Goal: Register for event/course

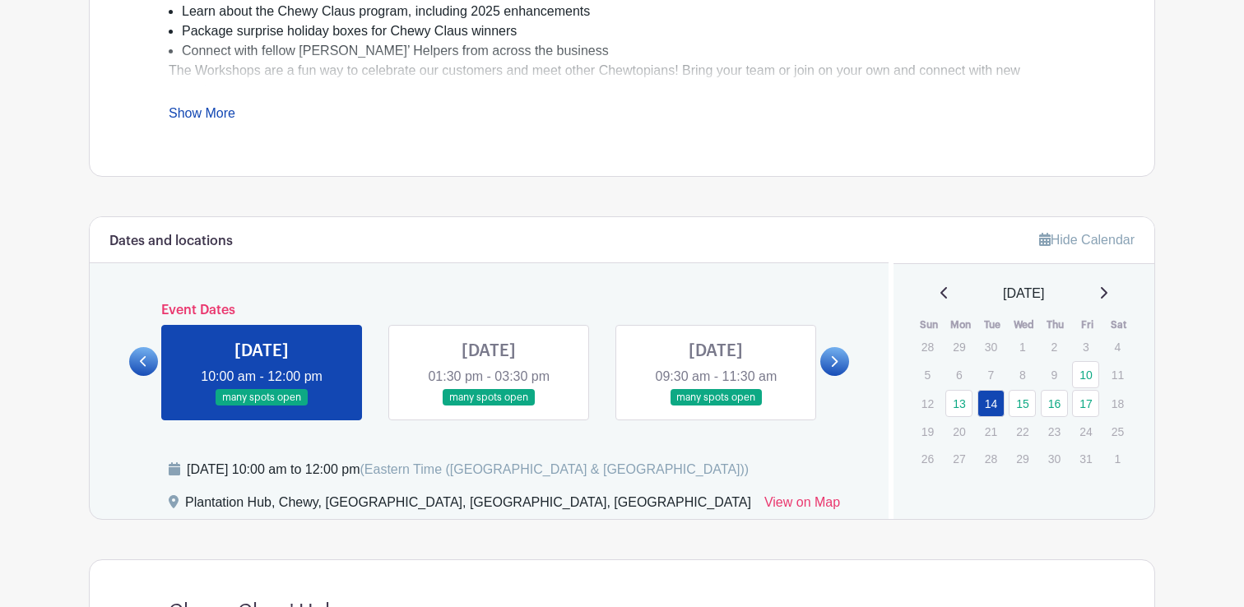
scroll to position [693, 0]
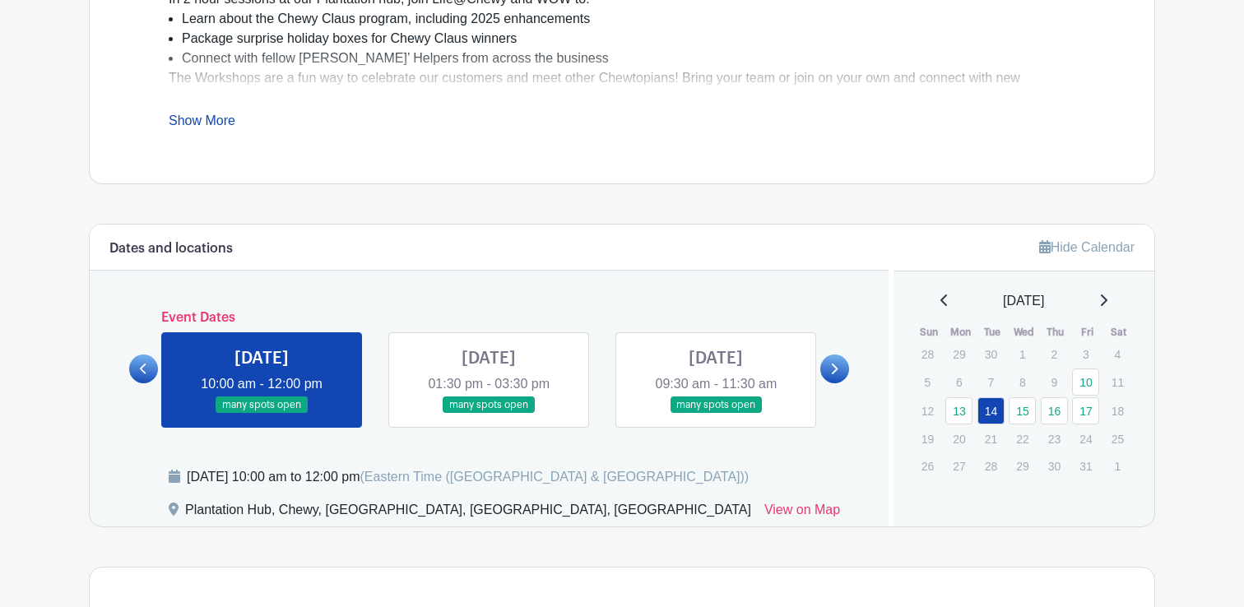
click at [828, 366] on link at bounding box center [834, 369] width 29 height 29
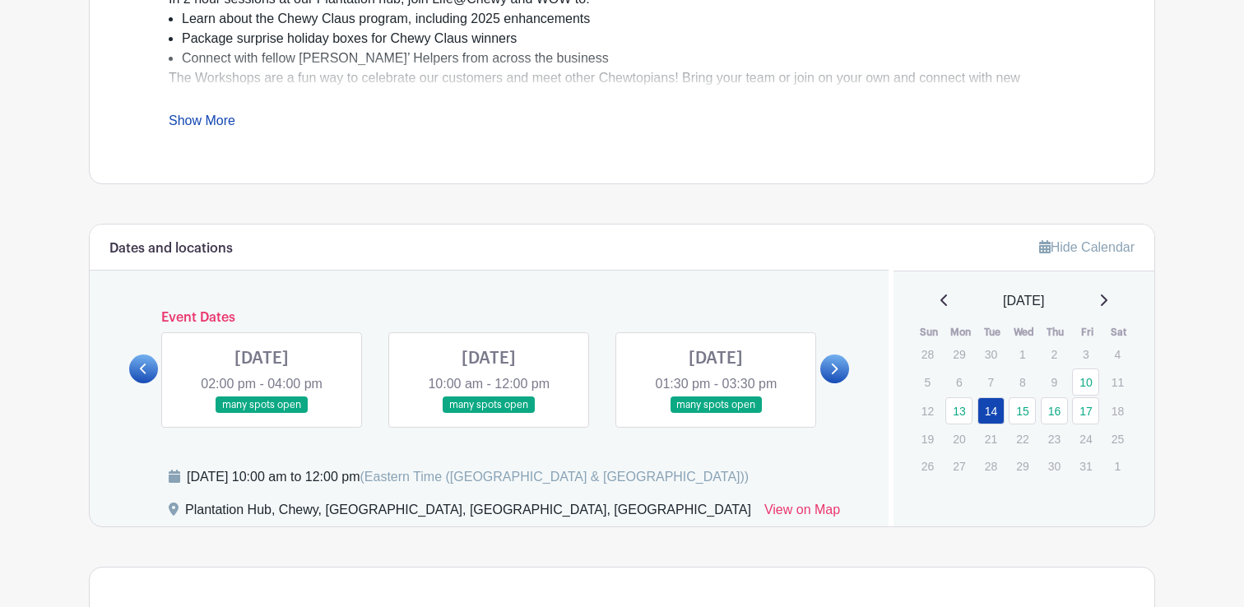
click at [840, 375] on link at bounding box center [834, 369] width 29 height 29
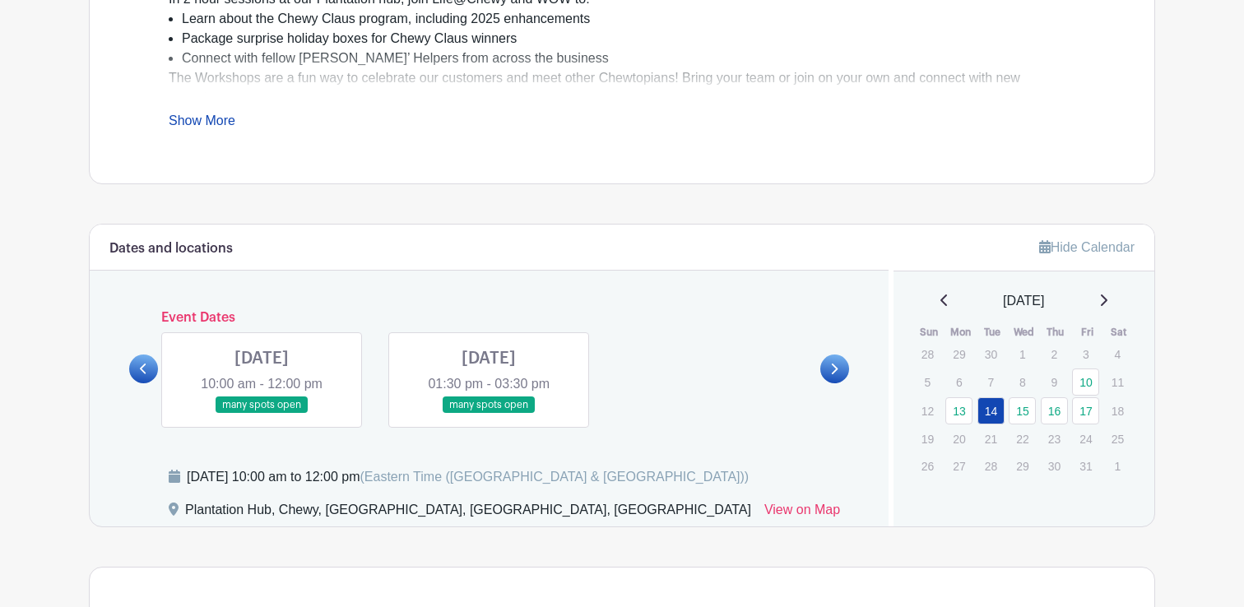
click at [134, 370] on link at bounding box center [143, 369] width 29 height 29
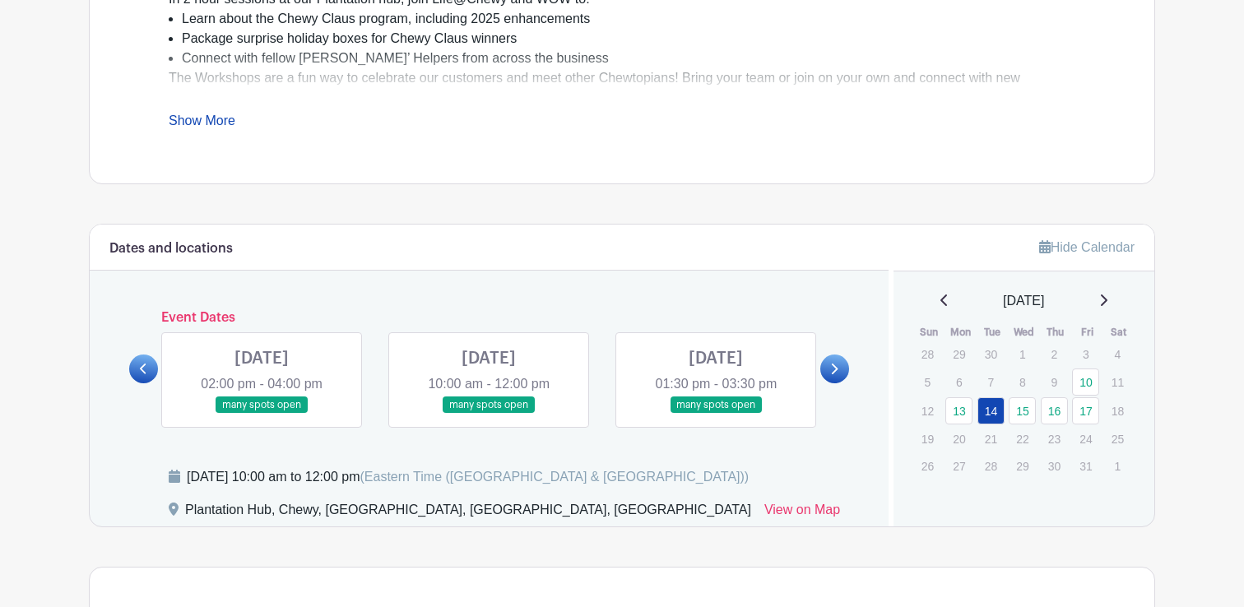
click at [129, 371] on link at bounding box center [143, 369] width 29 height 29
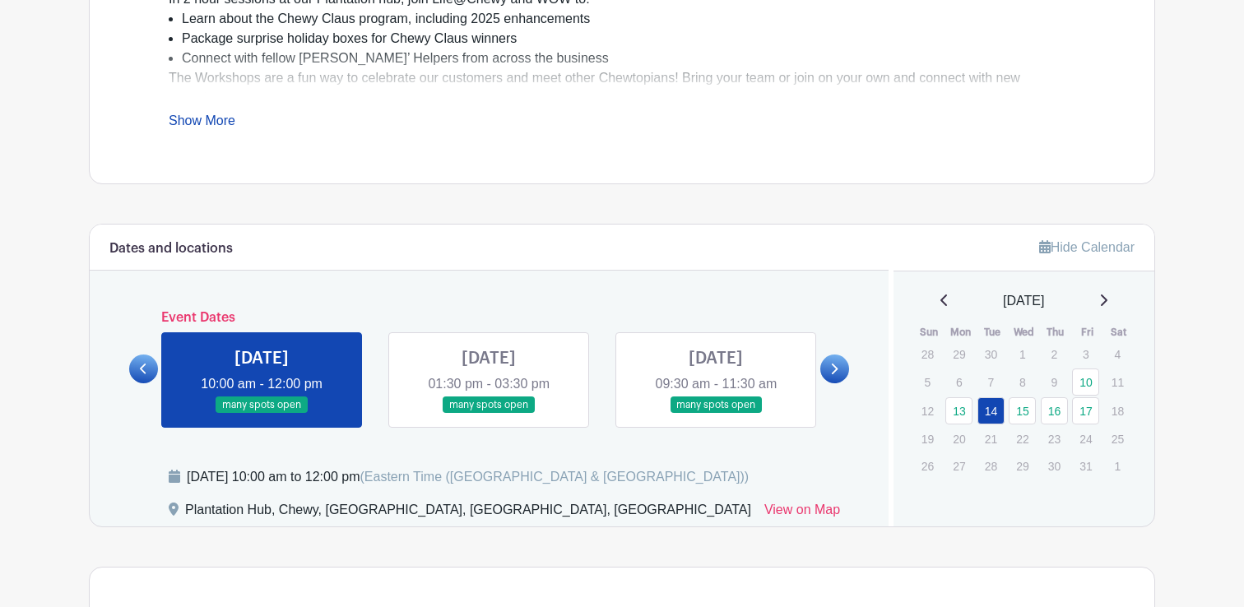
click at [833, 369] on icon at bounding box center [833, 369] width 7 height 12
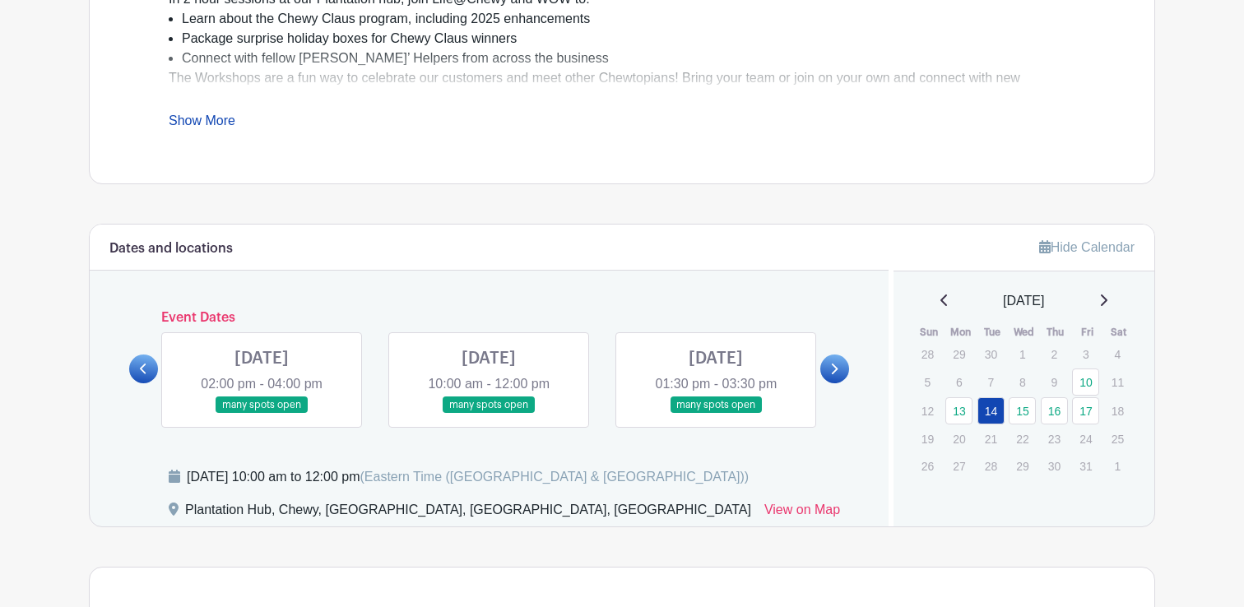
click at [144, 365] on icon at bounding box center [143, 369] width 7 height 11
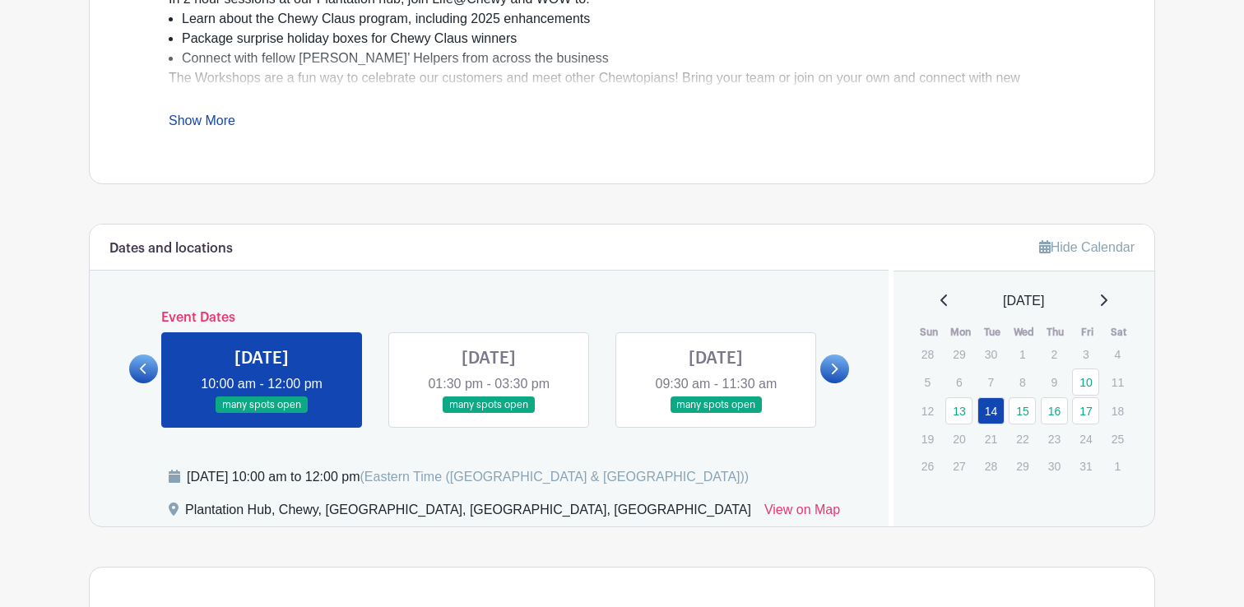
click at [824, 365] on link at bounding box center [834, 369] width 29 height 29
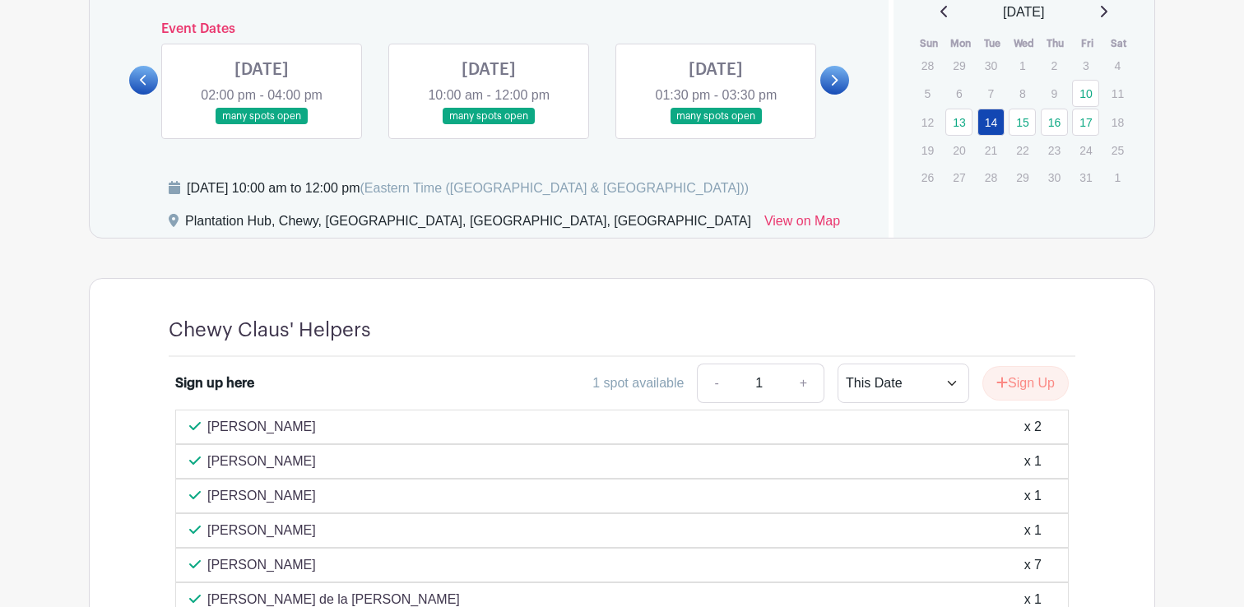
scroll to position [977, 0]
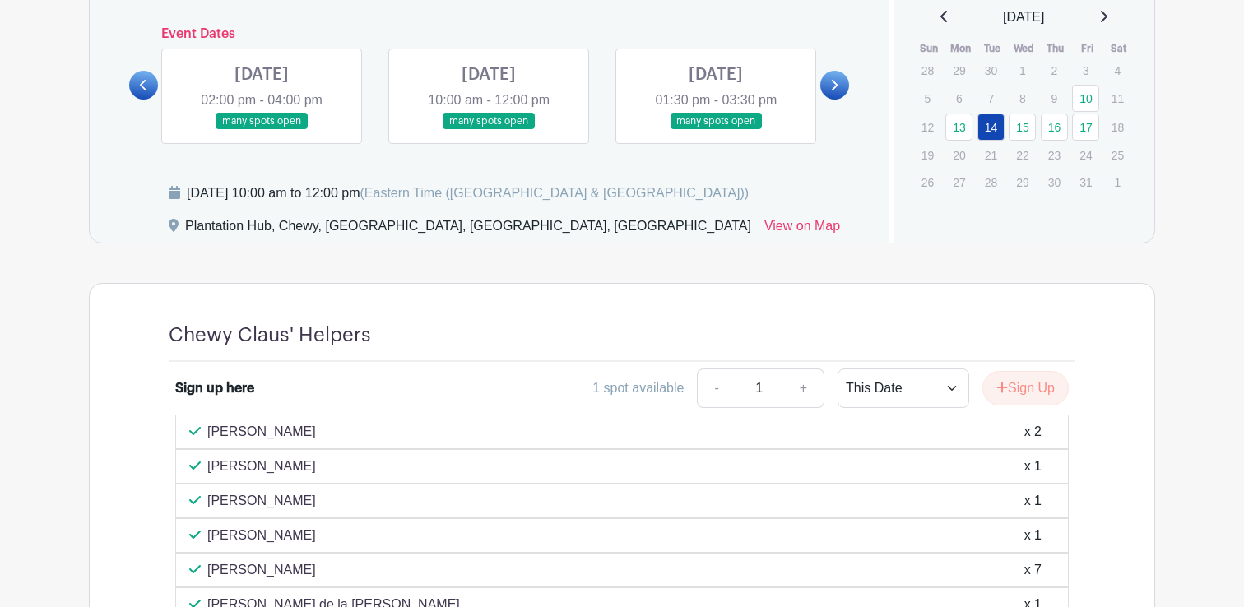
click at [262, 130] on link at bounding box center [262, 130] width 0 height 0
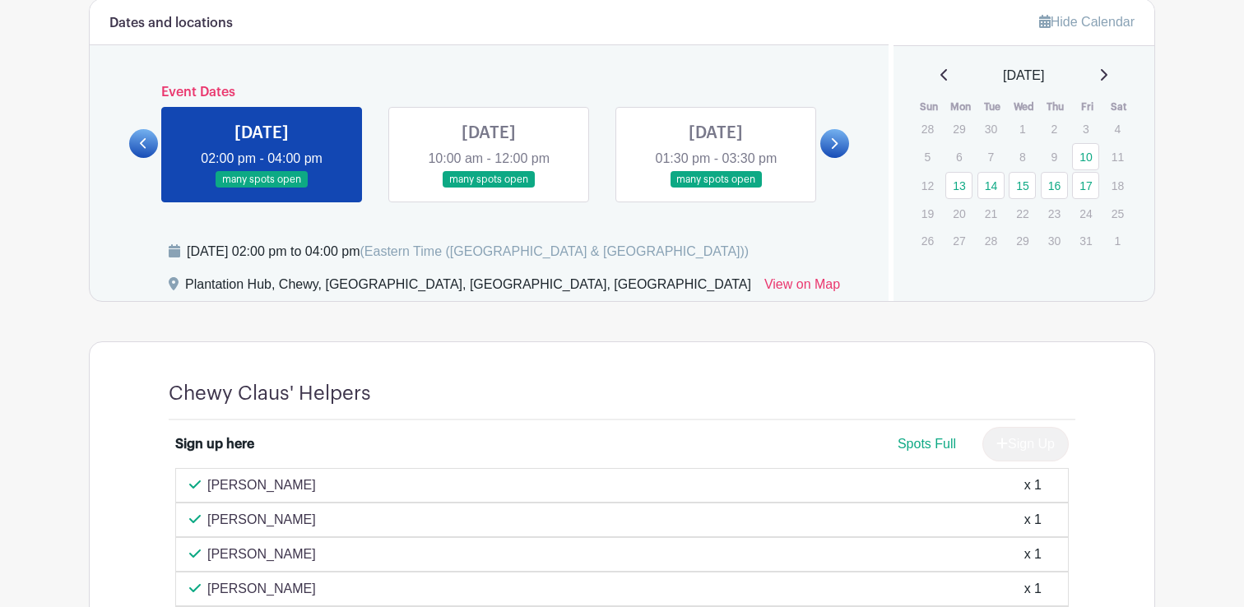
scroll to position [934, 0]
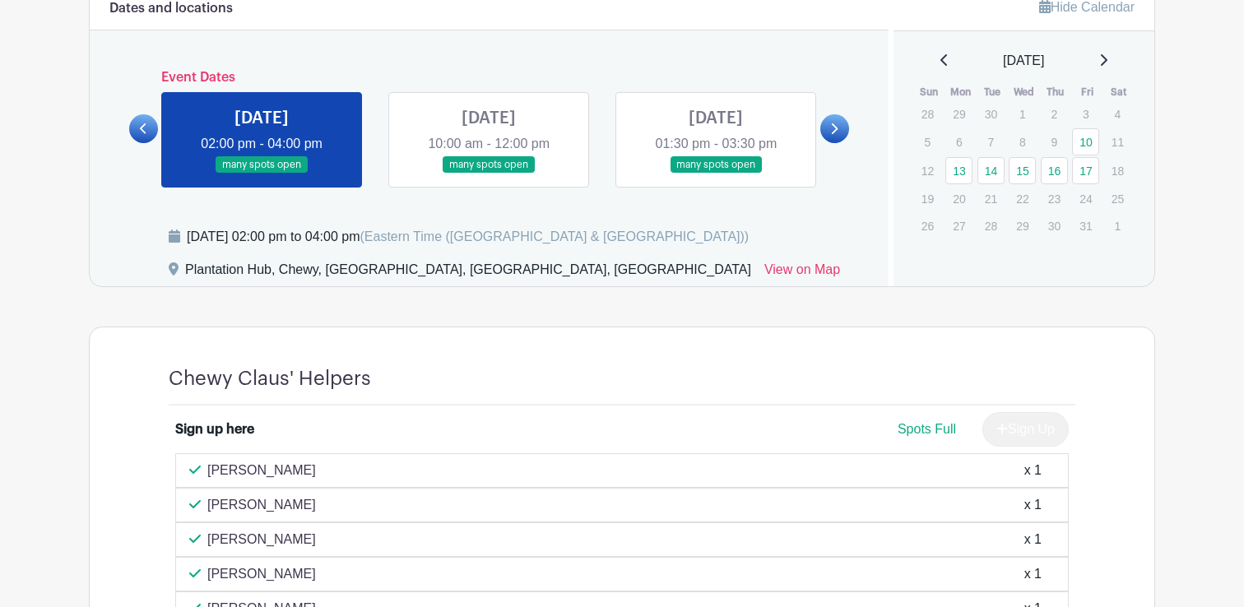
click at [262, 174] on link at bounding box center [262, 174] width 0 height 0
click at [489, 174] on link at bounding box center [489, 174] width 0 height 0
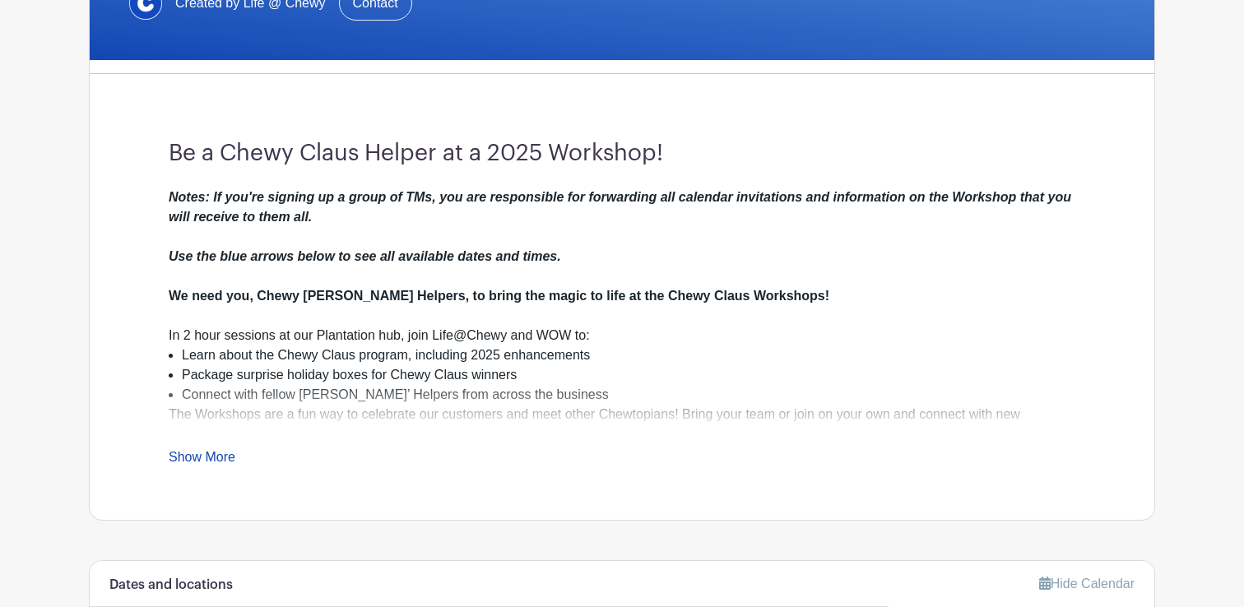
scroll to position [374, 0]
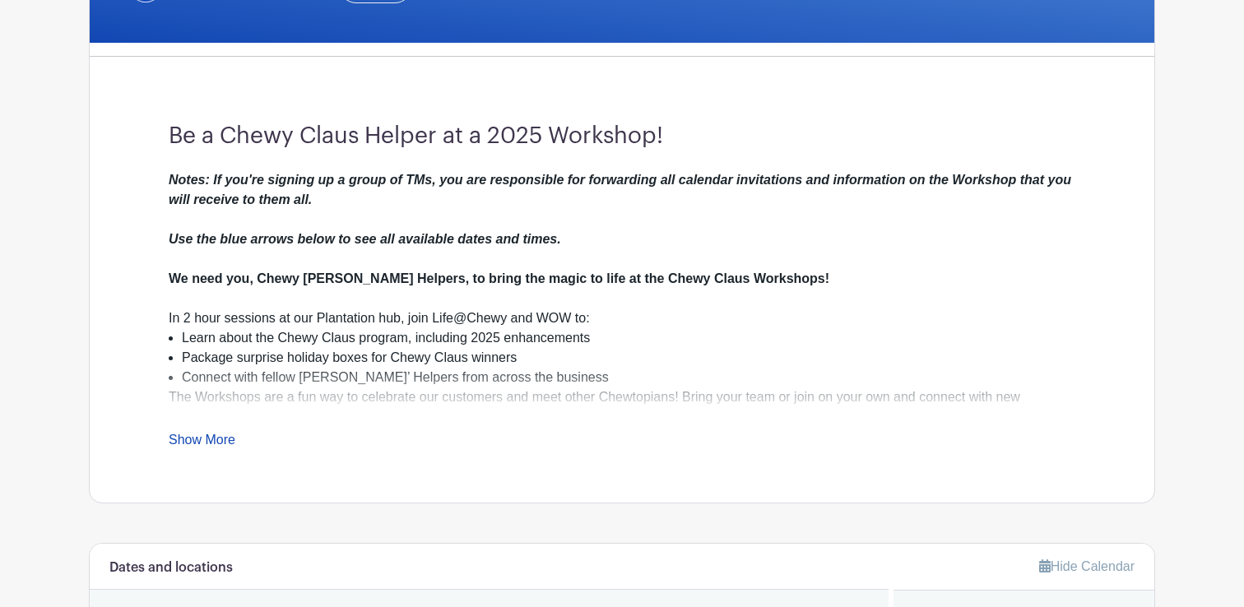
click at [192, 438] on link "Show More" at bounding box center [202, 443] width 67 height 21
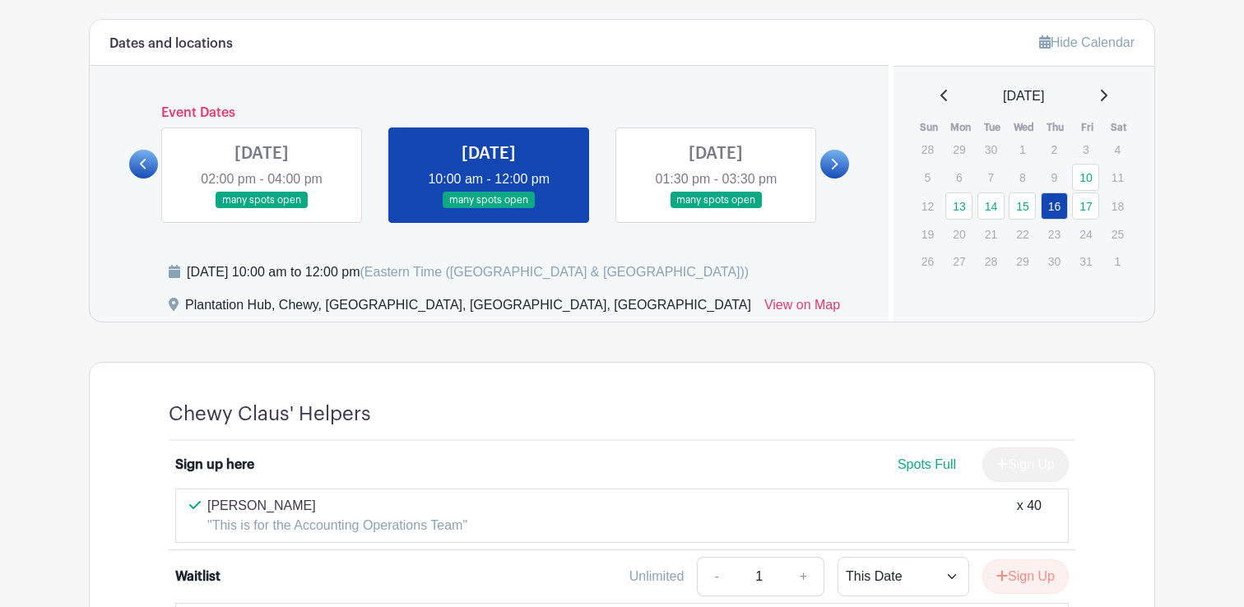
scroll to position [1056, 0]
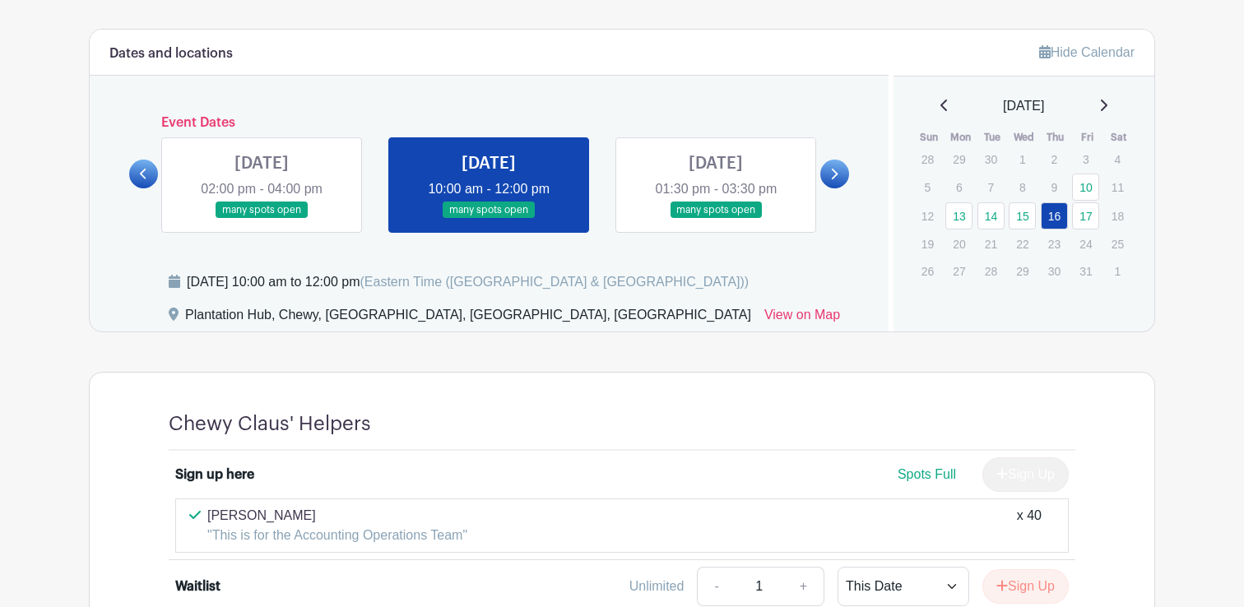
drag, startPoint x: 647, startPoint y: 397, endPoint x: 647, endPoint y: 220, distance: 176.9
click at [647, 390] on div "Chewy Claus' Helpers Sign up here Spots Full Sign Up [PERSON_NAME] "This is for…" at bounding box center [621, 551] width 985 height 356
click at [716, 219] on link at bounding box center [716, 219] width 0 height 0
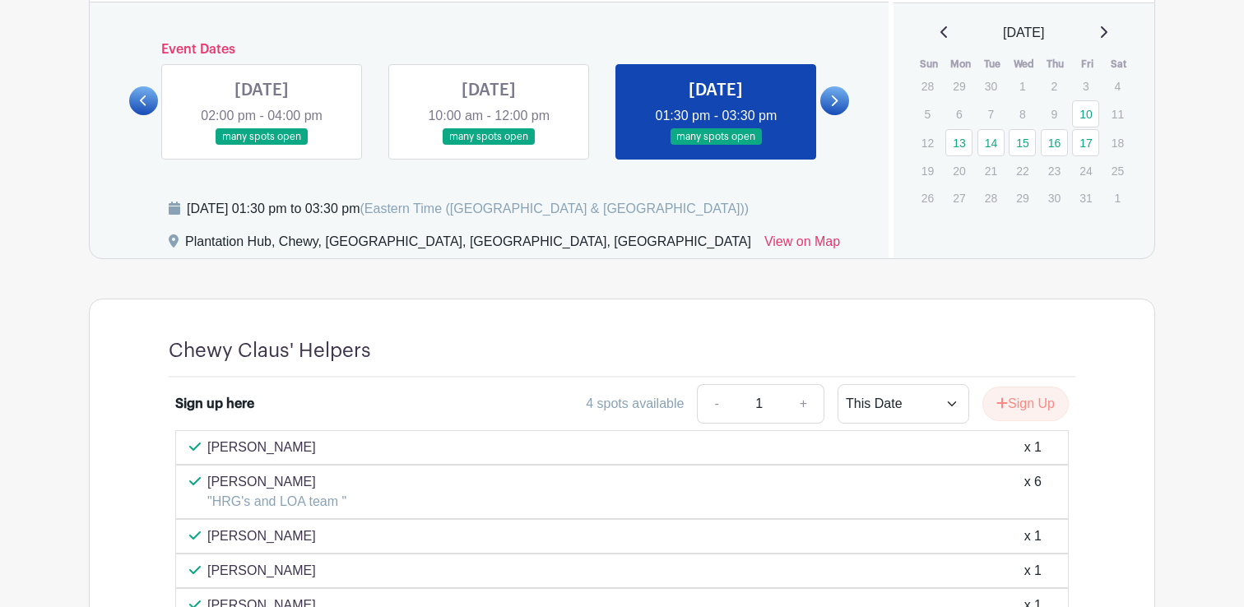
scroll to position [1122, 0]
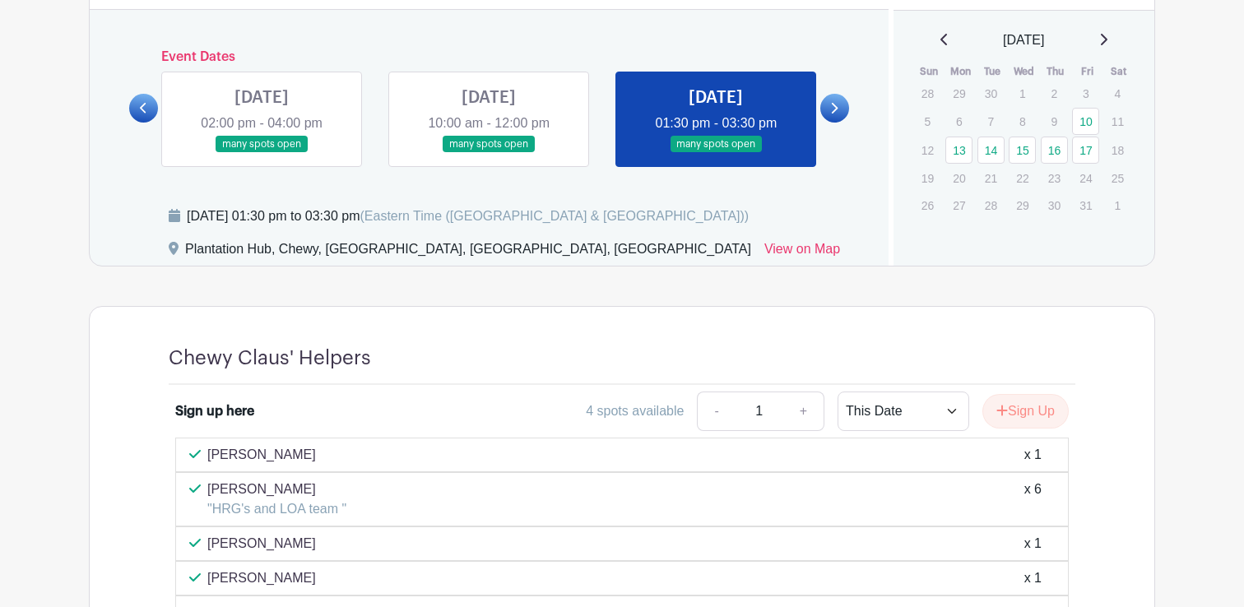
click at [262, 153] on link at bounding box center [262, 153] width 0 height 0
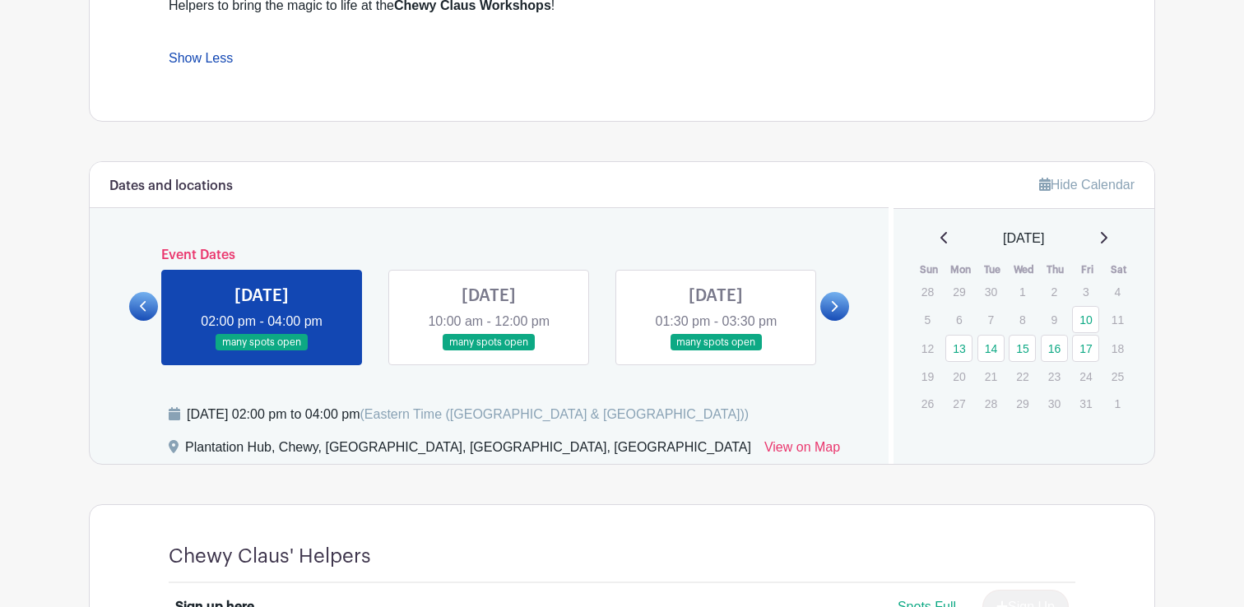
scroll to position [901, 0]
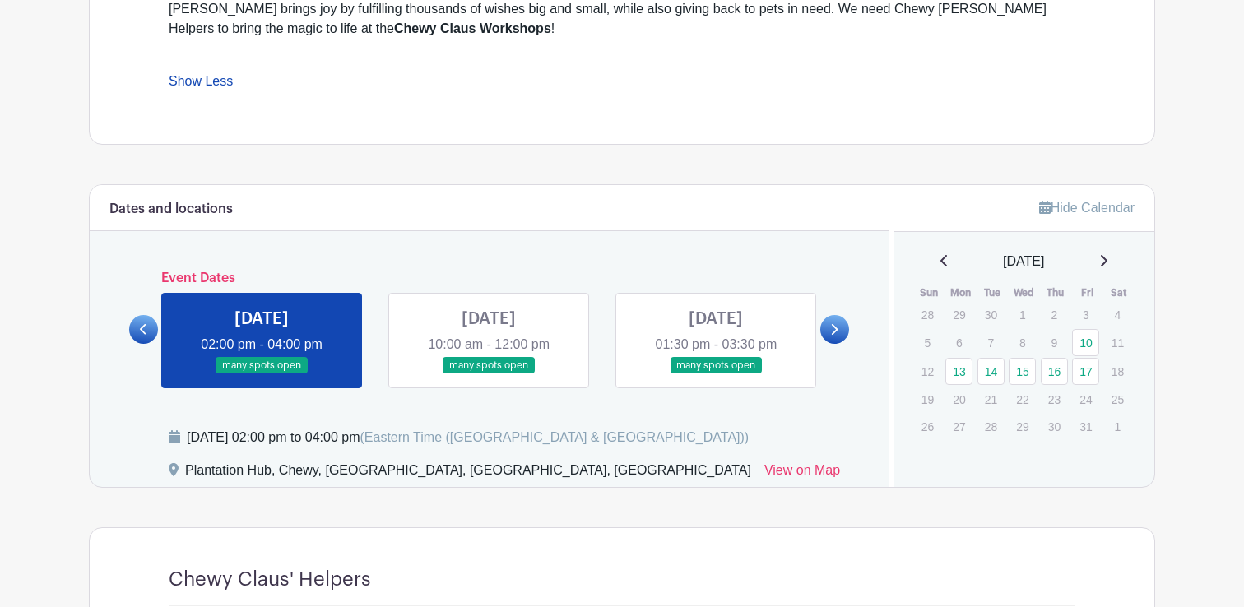
click at [145, 333] on icon at bounding box center [143, 329] width 7 height 12
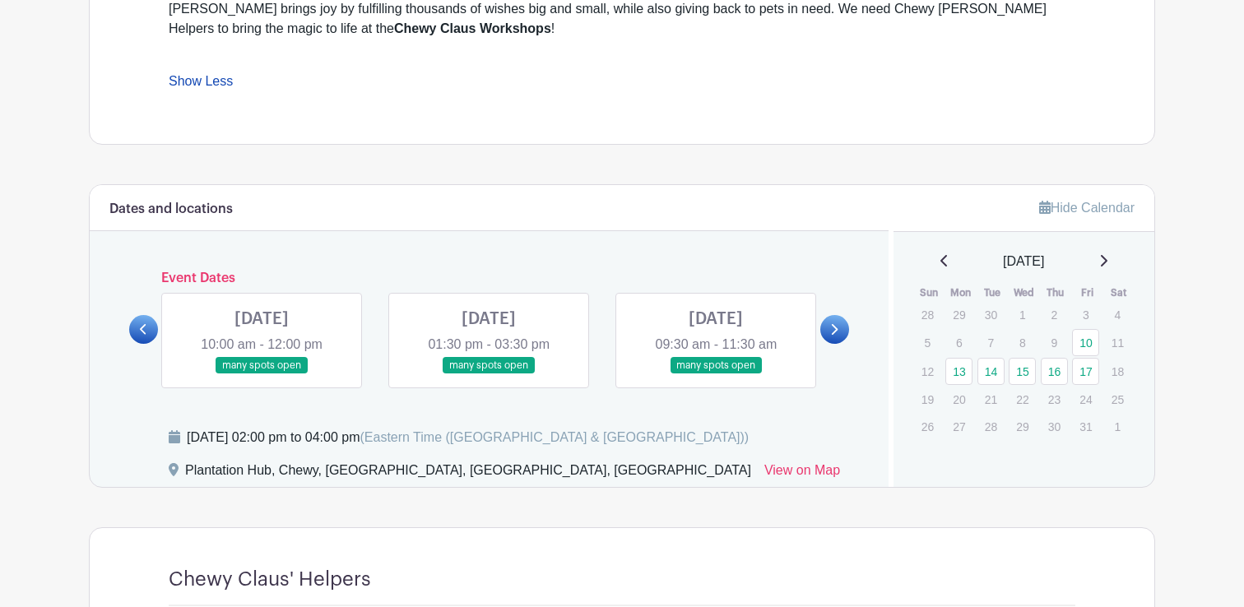
click at [716, 374] on link at bounding box center [716, 374] width 0 height 0
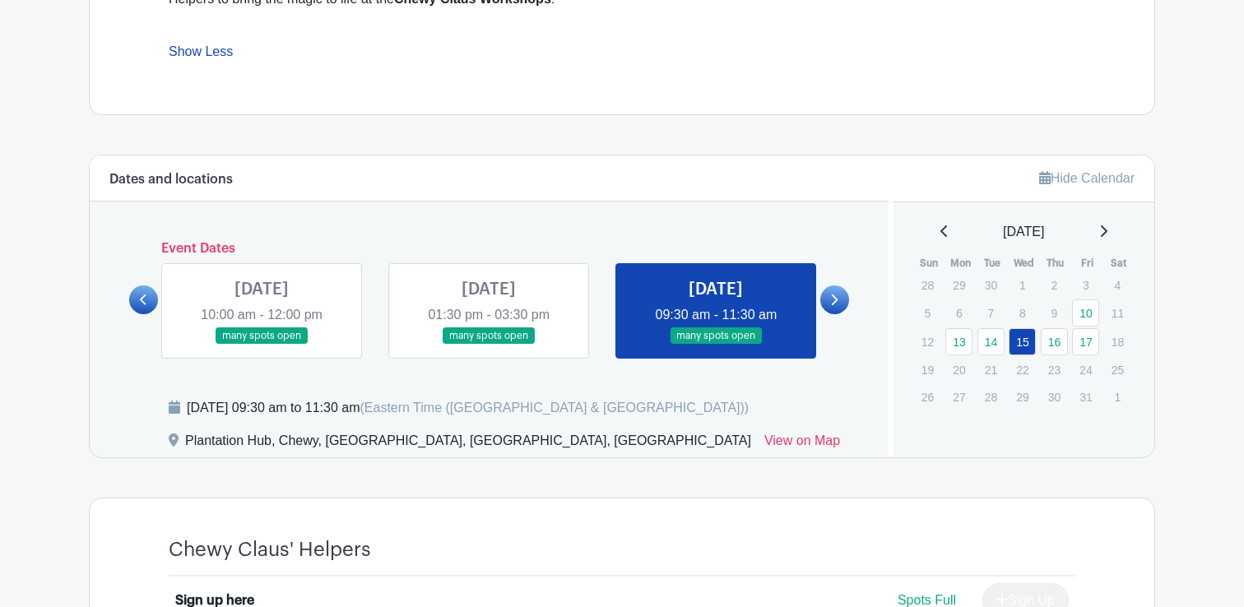
scroll to position [939, 0]
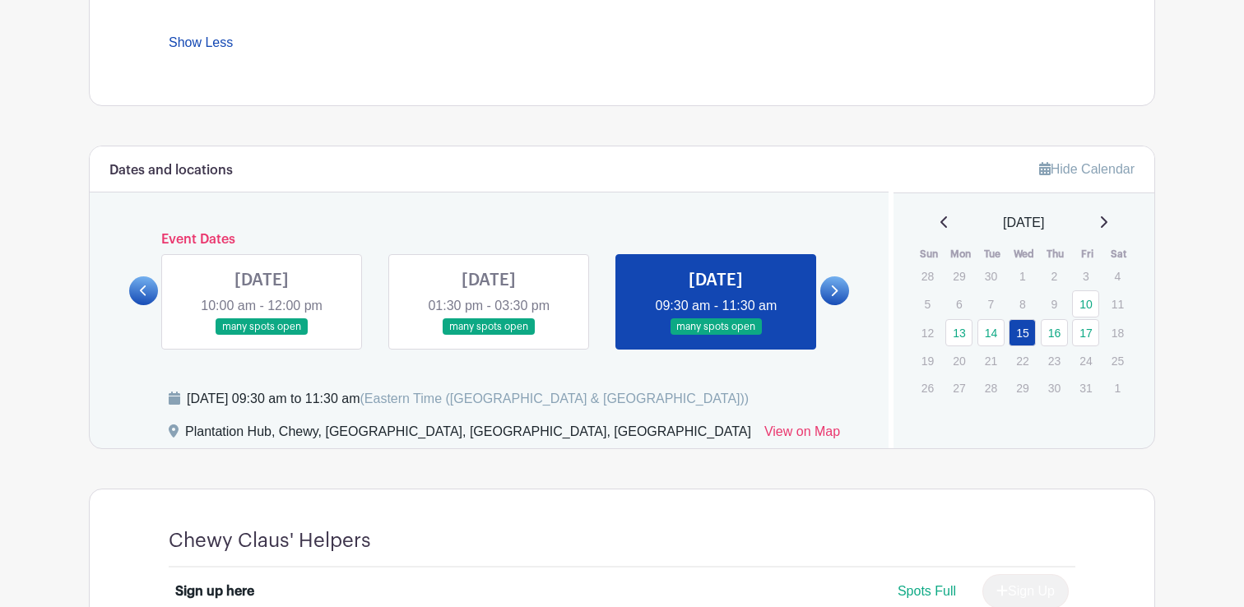
click at [844, 292] on link at bounding box center [834, 290] width 29 height 29
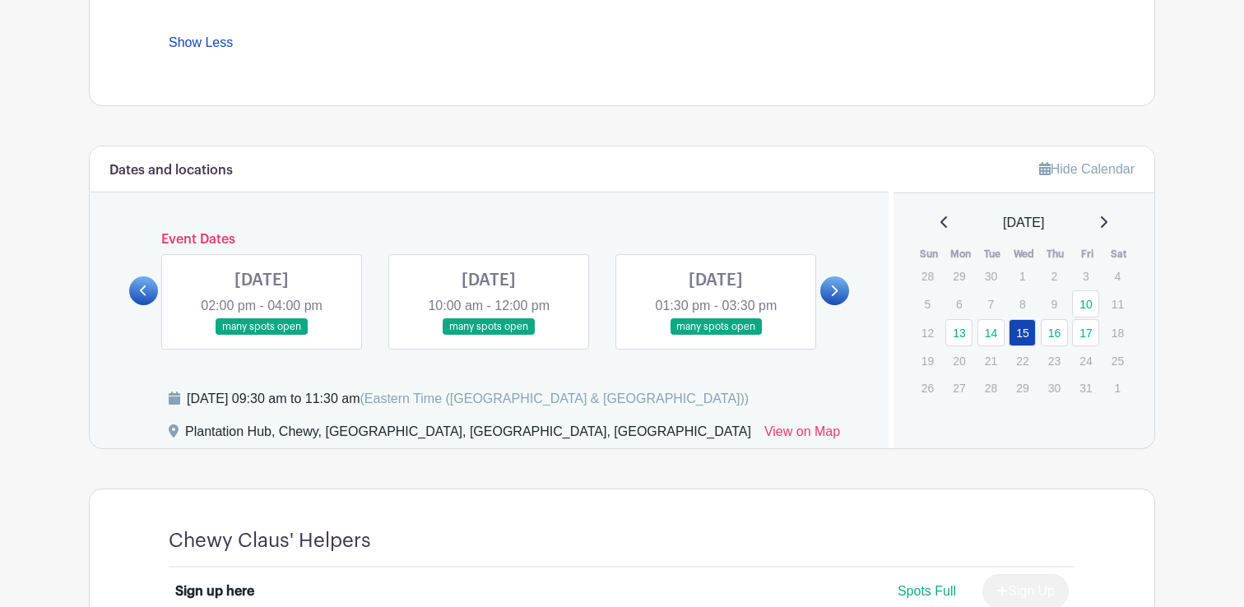
click at [489, 336] on link at bounding box center [489, 336] width 0 height 0
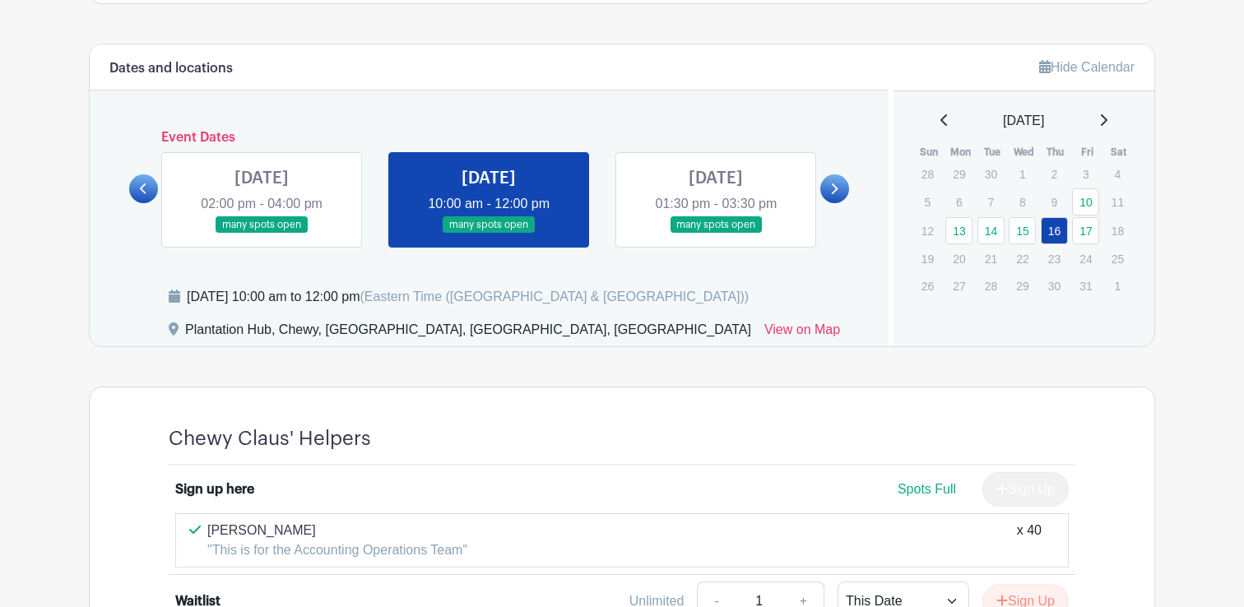
scroll to position [1009, 0]
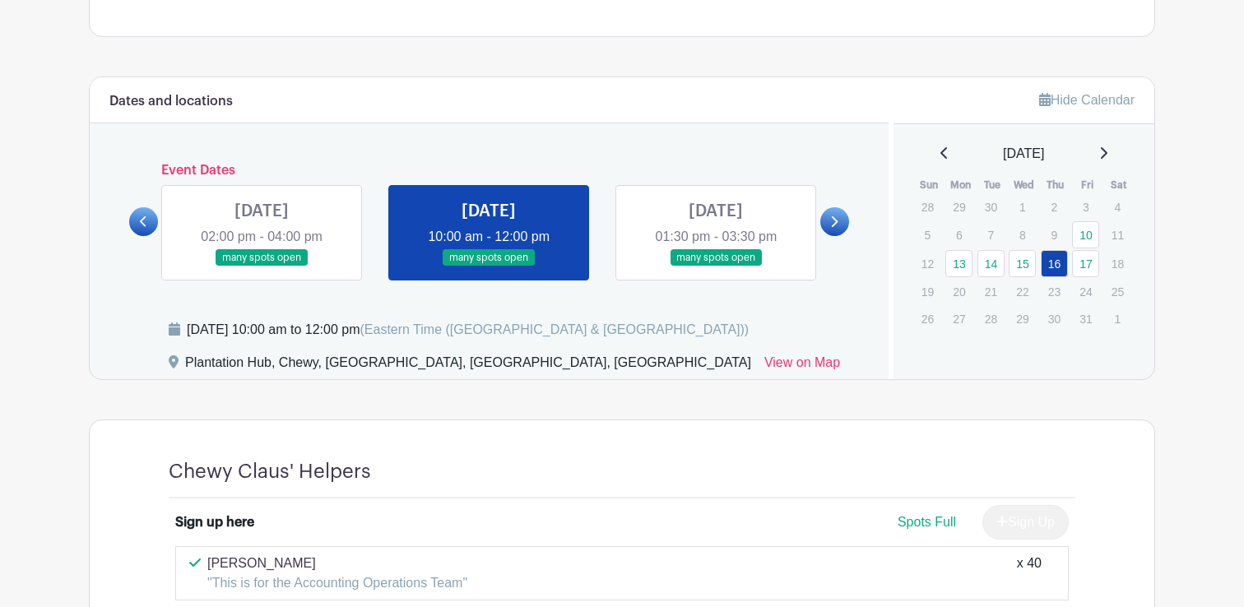
click at [716, 267] on link at bounding box center [716, 267] width 0 height 0
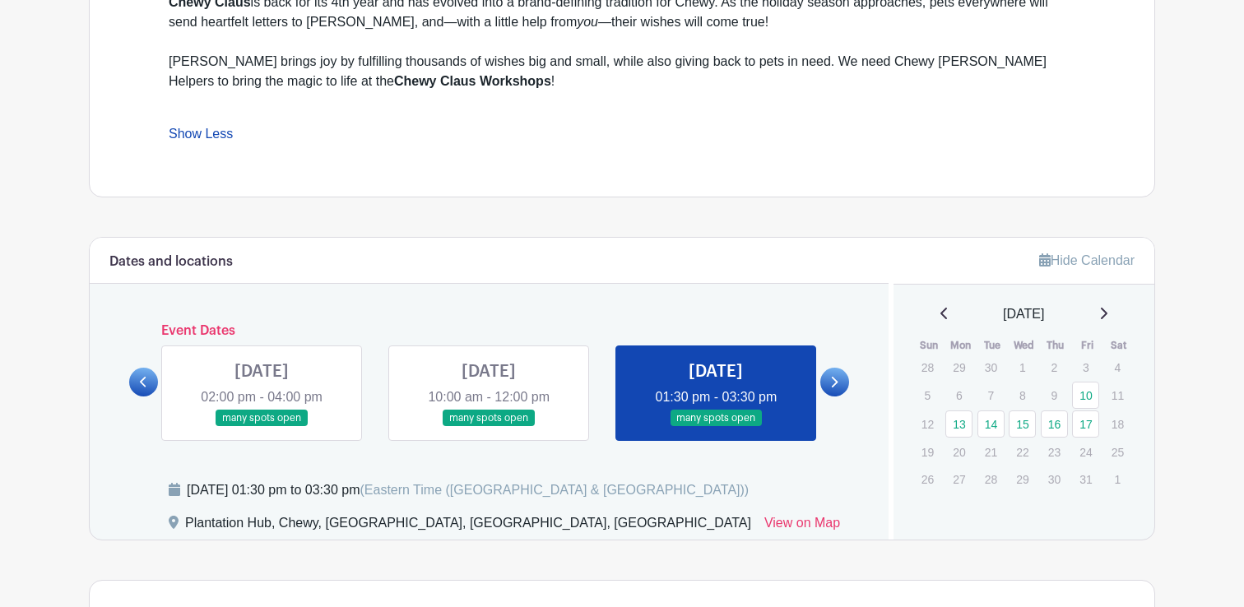
scroll to position [851, 0]
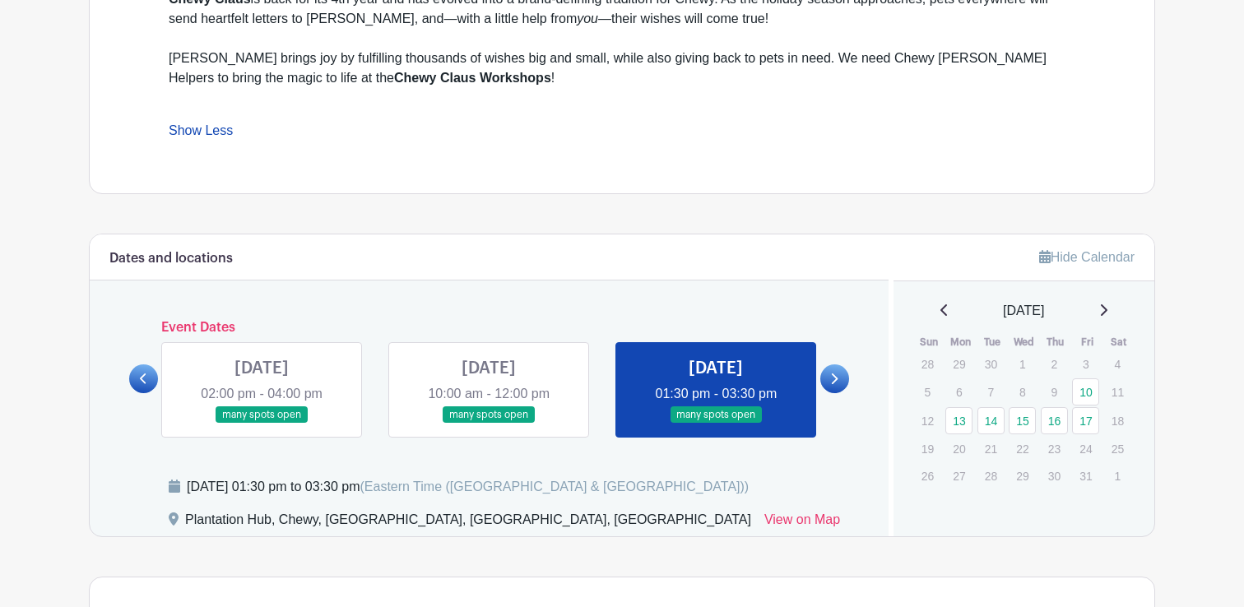
click at [845, 378] on link at bounding box center [834, 378] width 29 height 29
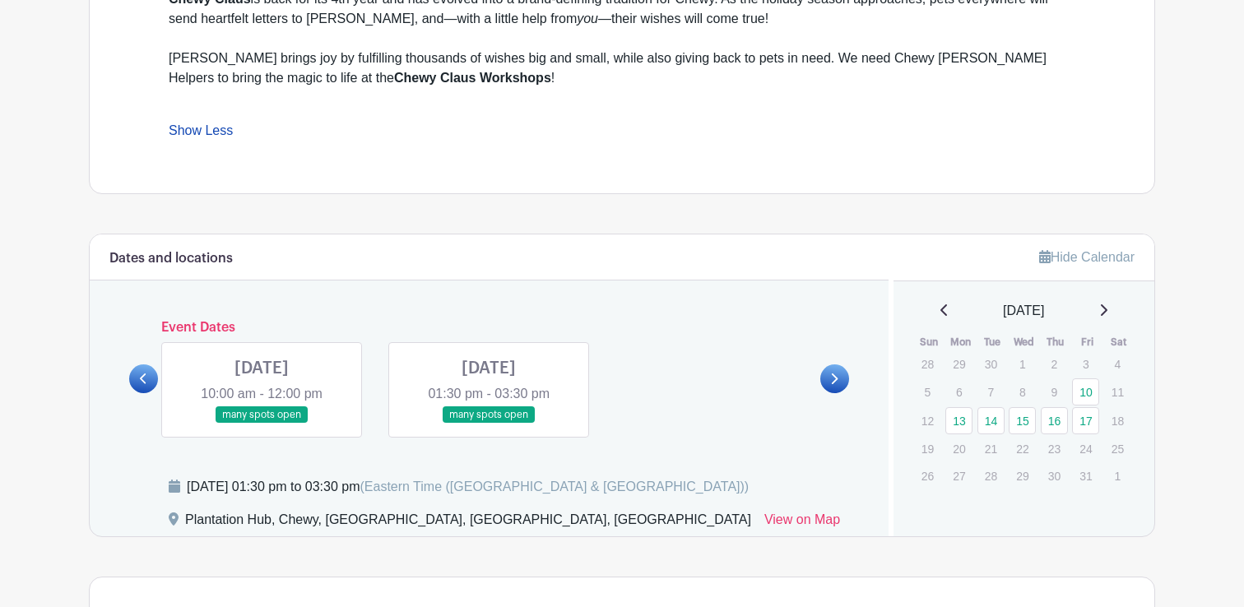
click at [148, 381] on link at bounding box center [143, 378] width 29 height 29
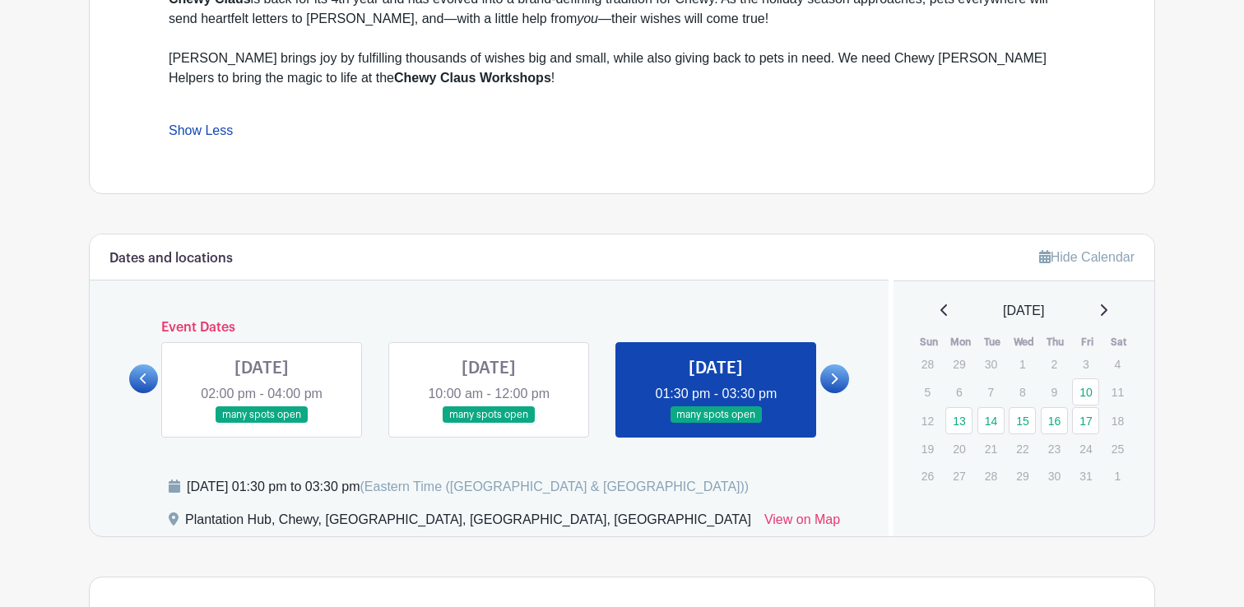
click at [489, 424] on link at bounding box center [489, 424] width 0 height 0
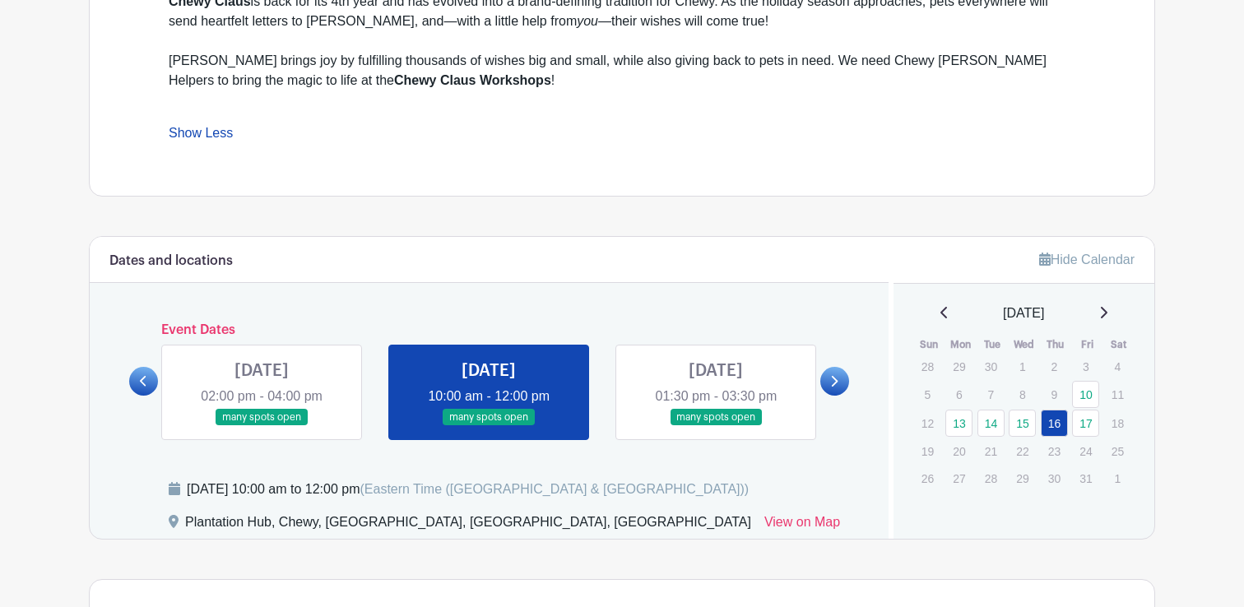
scroll to position [819, 0]
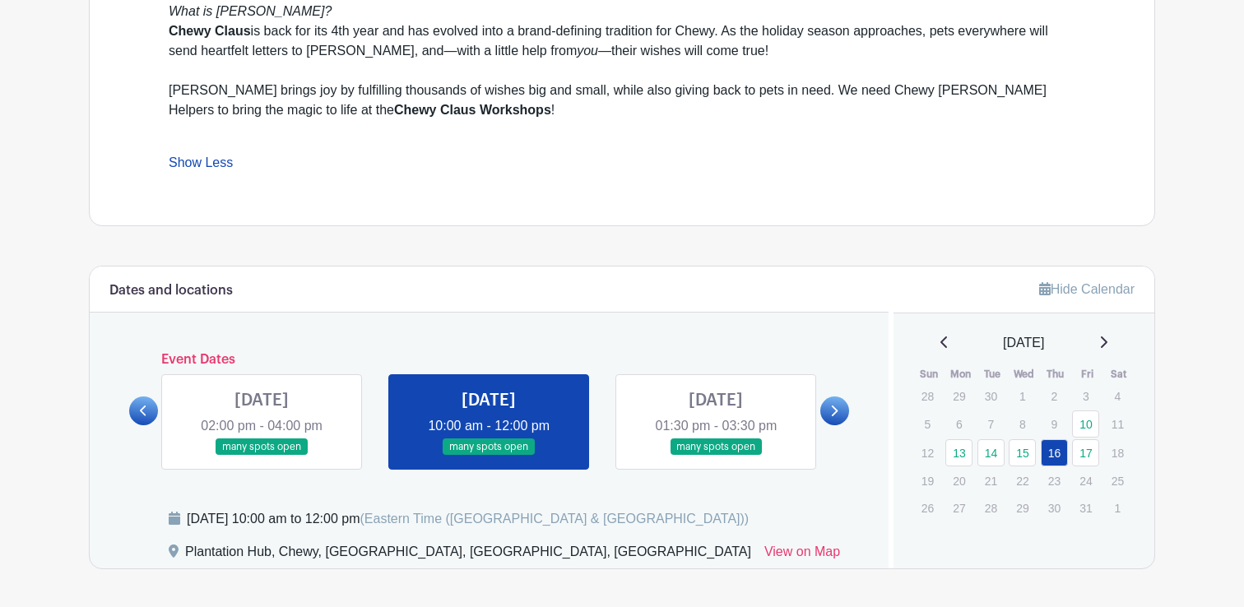
click at [262, 456] on link at bounding box center [262, 456] width 0 height 0
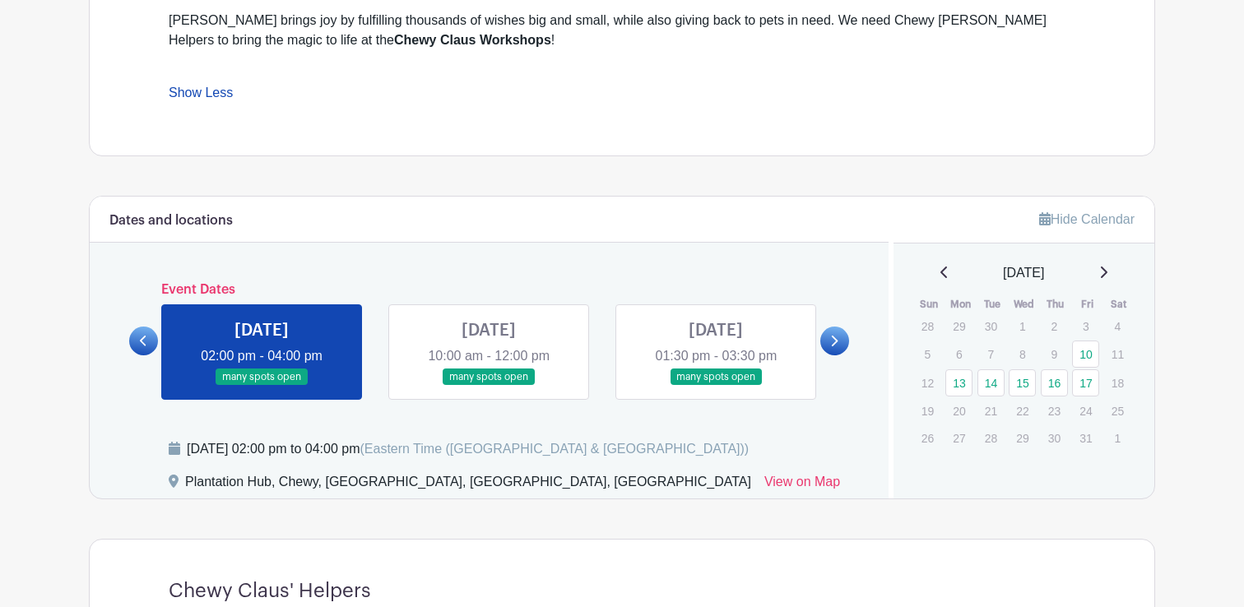
scroll to position [812, 0]
